Goal: Information Seeking & Learning: Learn about a topic

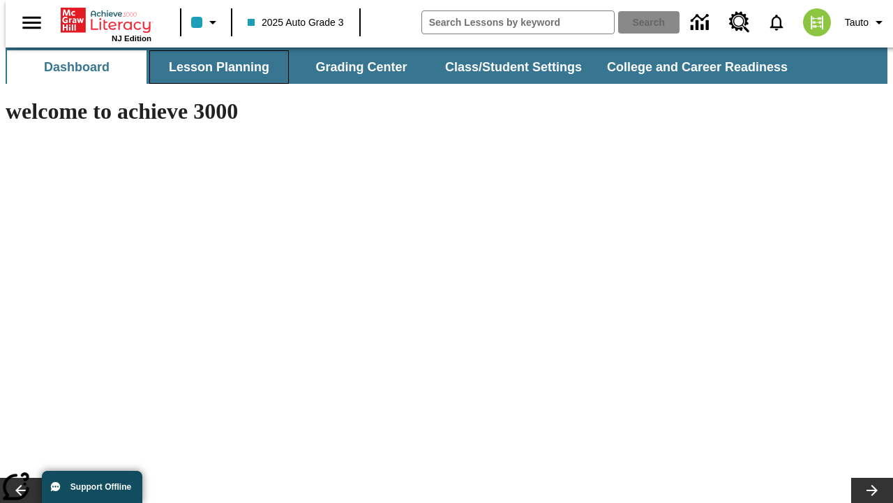
click at [214, 67] on button "Lesson Planning" at bounding box center [219, 67] width 140 height 34
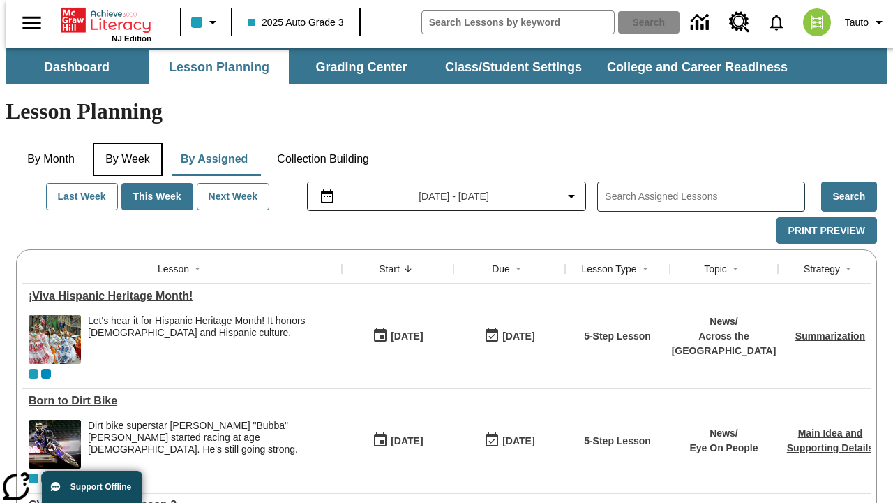
click at [125, 142] on button "By Week" at bounding box center [128, 159] width 70 height 34
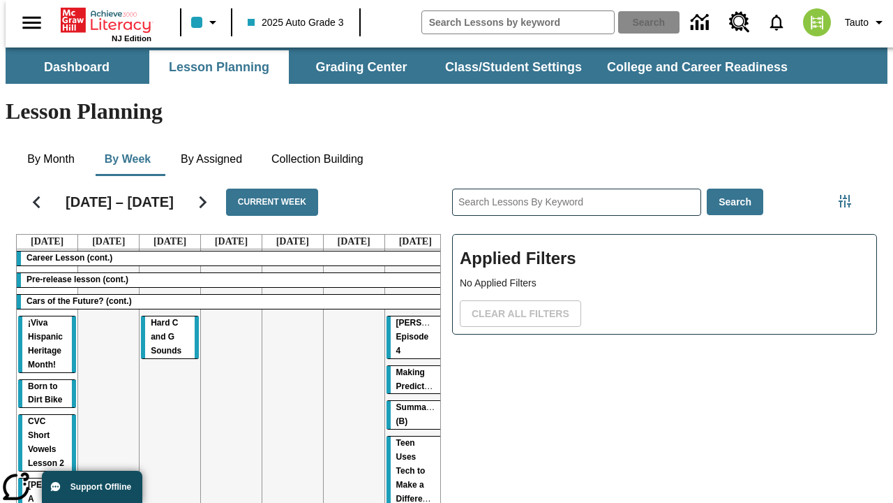
drag, startPoint x: 158, startPoint y: 270, endPoint x: 410, endPoint y: 350, distance: 263.6
